Goal: Information Seeking & Learning: Learn about a topic

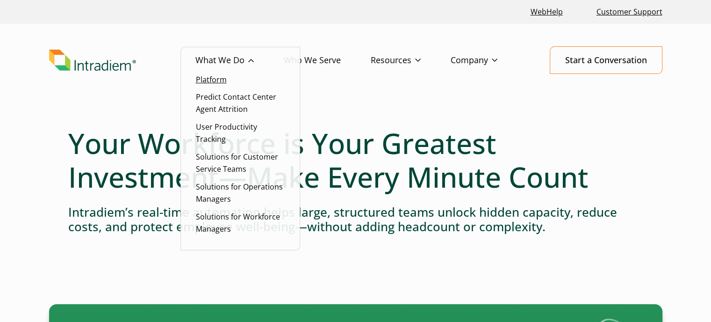
click at [224, 82] on link "Platform" at bounding box center [211, 79] width 31 height 10
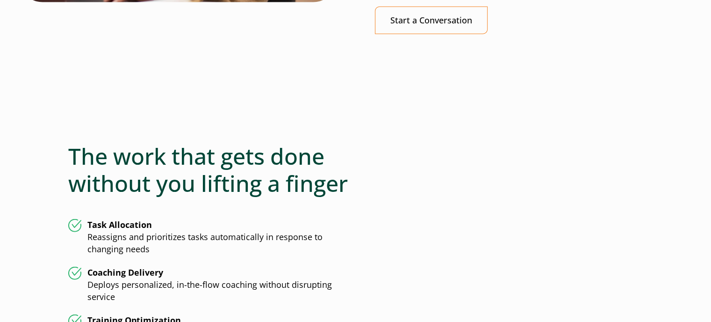
scroll to position [2385, 0]
